Goal: Transaction & Acquisition: Purchase product/service

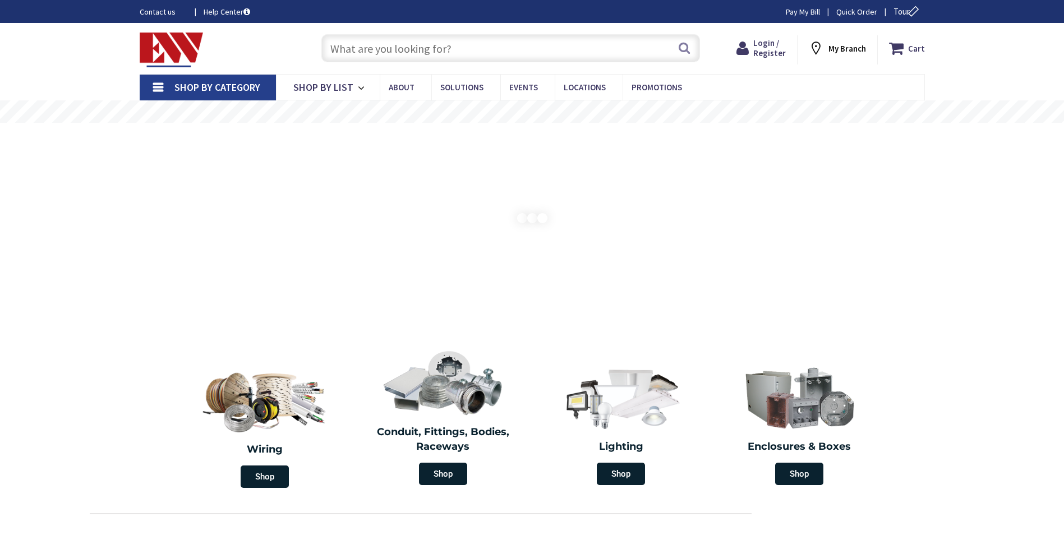
click at [370, 53] on input "text" at bounding box center [510, 48] width 379 height 28
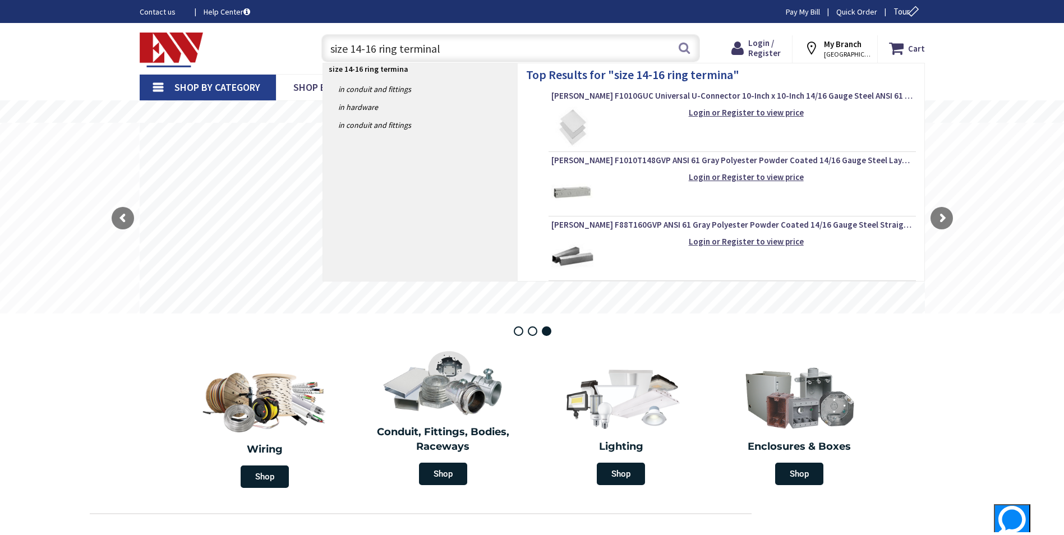
type input "size 14-16 ring terminals"
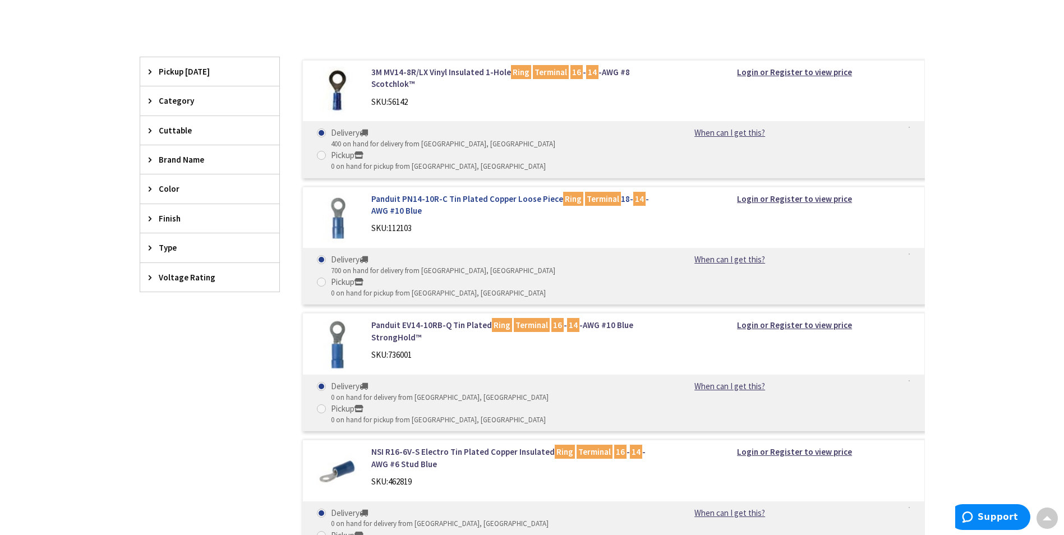
scroll to position [281, 0]
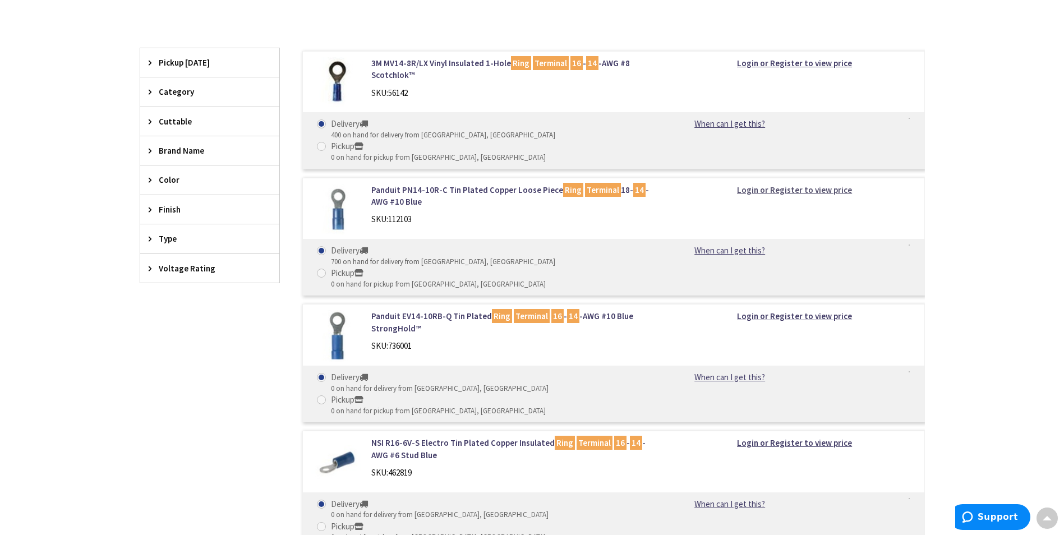
click at [787, 185] on strong "Login or Register to view price" at bounding box center [794, 190] width 115 height 11
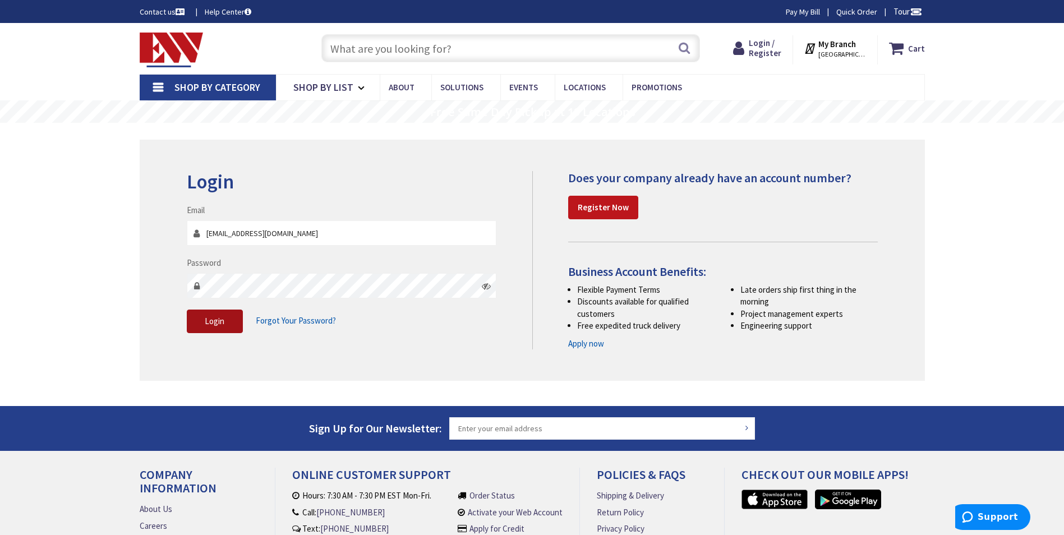
click at [220, 326] on span "Login" at bounding box center [215, 321] width 20 height 11
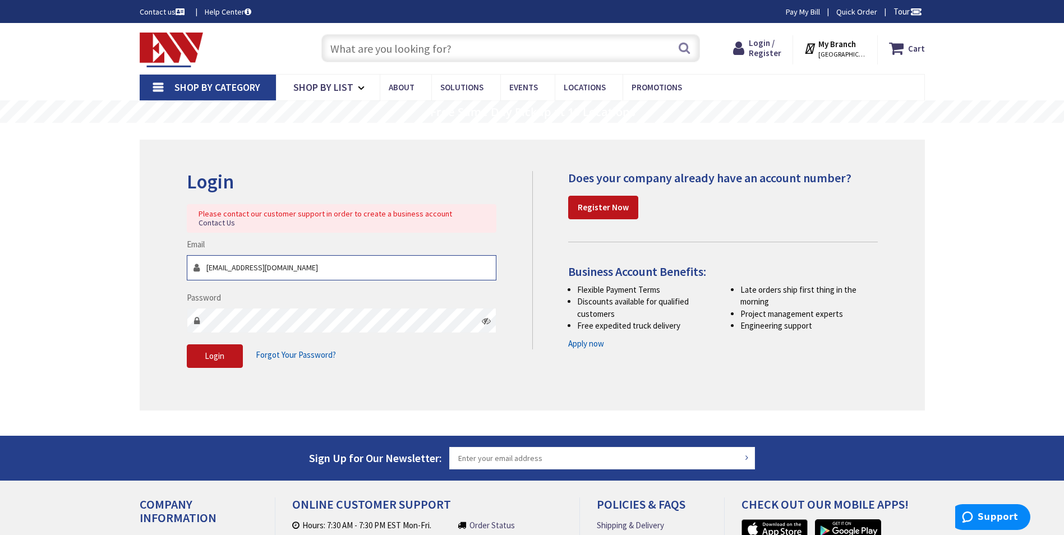
click at [290, 257] on input "bcarllo@combustioninstalations.com" at bounding box center [342, 267] width 310 height 25
type input "bcarllo@combustioninstallations.com"
click at [78, 259] on div "Skip to Content Toggle Nav Search Cart My Cart Close" at bounding box center [532, 358] width 1064 height 670
click at [210, 351] on span "Login" at bounding box center [215, 356] width 20 height 11
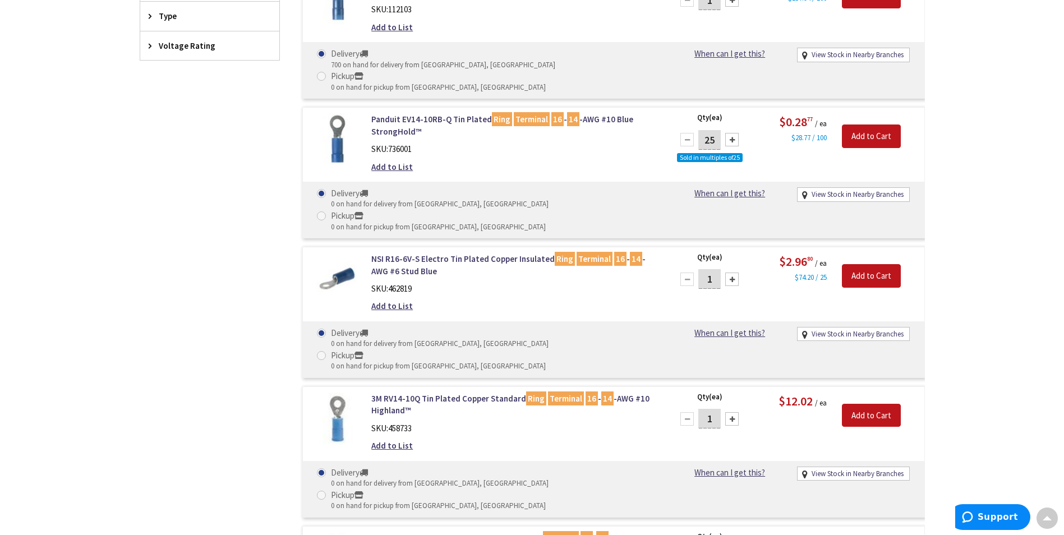
scroll to position [561, 0]
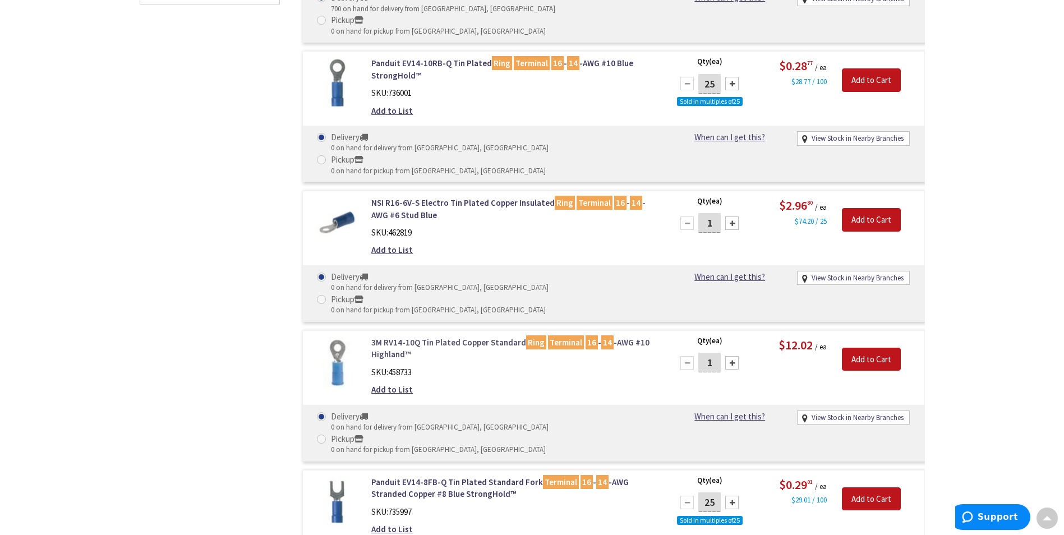
click at [488, 337] on link "3M RV14-10Q Tin Plated Copper Standard Ring Terminal 16 - 14 -AWG #10 Highland™" at bounding box center [514, 349] width 286 height 24
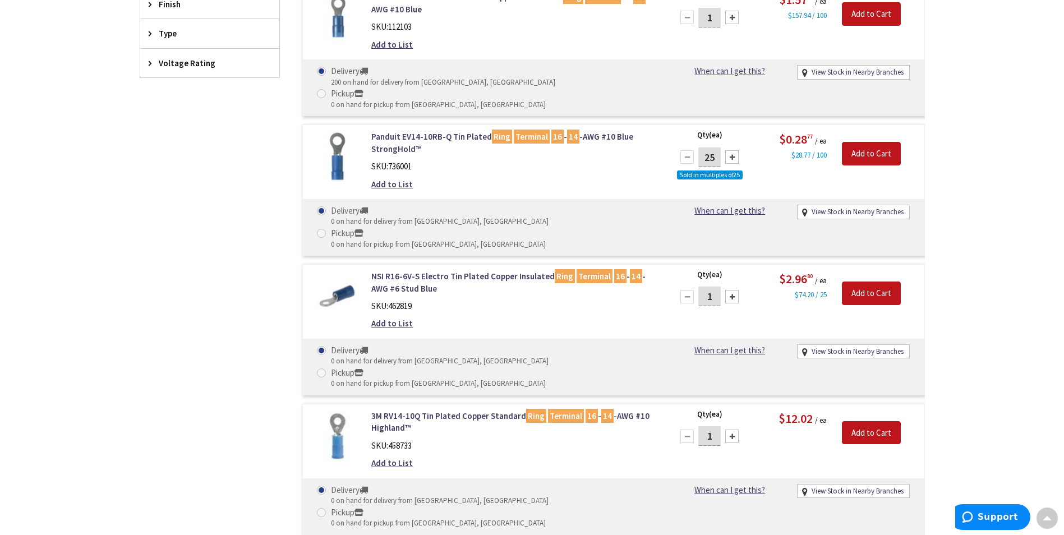
scroll to position [617, 0]
